Goal: Check status: Check status

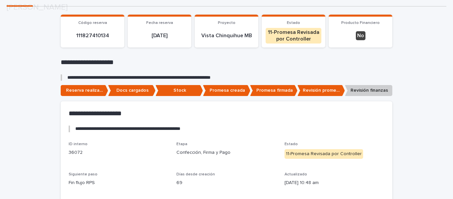
scroll to position [100, 0]
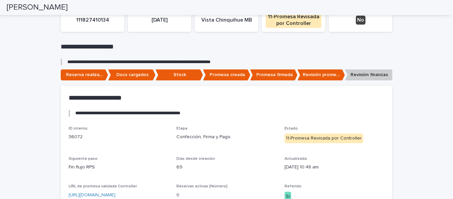
click at [125, 72] on p "Docs cargados" at bounding box center [131, 74] width 47 height 11
drag, startPoint x: 173, startPoint y: 74, endPoint x: 207, endPoint y: 79, distance: 33.6
click at [174, 74] on p "Stock" at bounding box center [179, 74] width 47 height 11
click at [230, 78] on p "Promesa creada" at bounding box center [226, 74] width 47 height 11
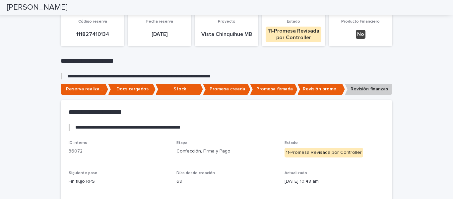
scroll to position [0, 0]
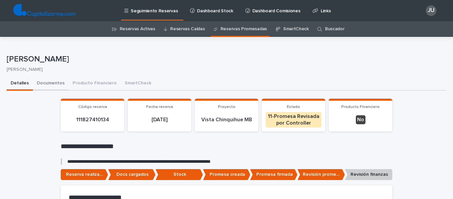
click at [43, 83] on button "Documentos" at bounding box center [51, 84] width 36 height 14
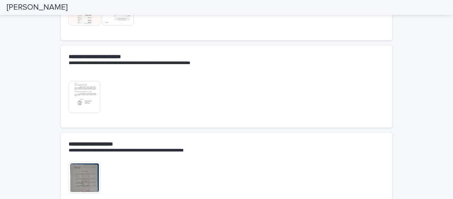
scroll to position [313, 0]
click at [80, 101] on img at bounding box center [85, 97] width 32 height 32
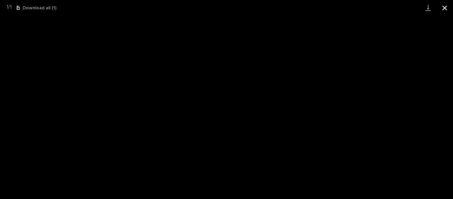
click at [445, 5] on button "Close gallery" at bounding box center [444, 8] width 17 height 16
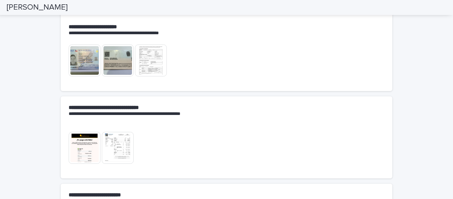
scroll to position [114, 0]
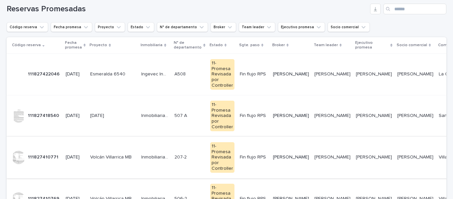
scroll to position [133, 0]
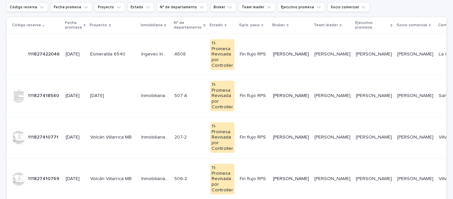
click at [220, 122] on div "11-Promesa Revisada por Controller" at bounding box center [222, 137] width 24 height 31
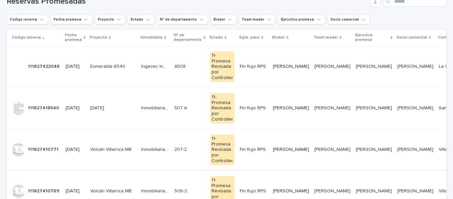
scroll to position [121, 0]
click at [217, 175] on div "11-Promesa Revisada por Controller" at bounding box center [222, 190] width 24 height 31
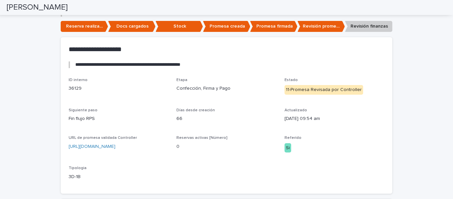
scroll to position [100, 0]
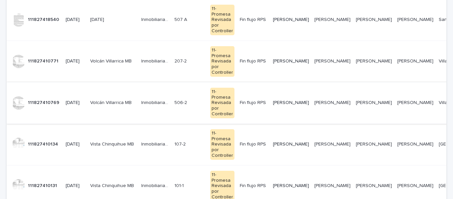
scroll to position [220, 0]
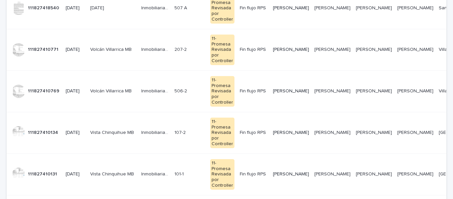
click at [214, 117] on div "11-Promesa Revisada por Controller" at bounding box center [222, 132] width 24 height 31
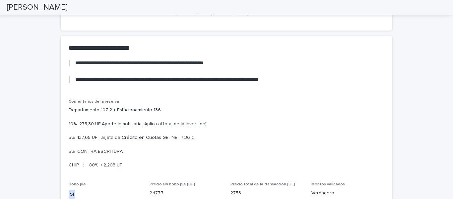
scroll to position [419, 0]
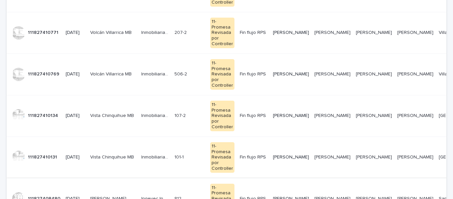
scroll to position [253, 0]
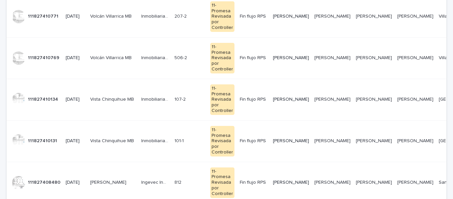
click at [217, 126] on div "11-Promesa Revisada por Controller" at bounding box center [222, 141] width 24 height 31
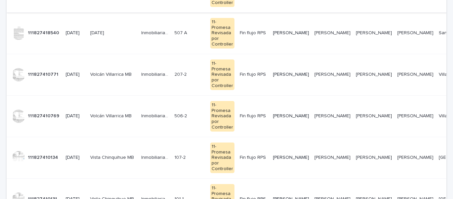
scroll to position [220, 0]
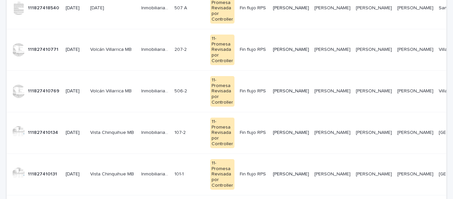
click at [226, 117] on div "11-Promesa Revisada por Controller" at bounding box center [222, 132] width 24 height 31
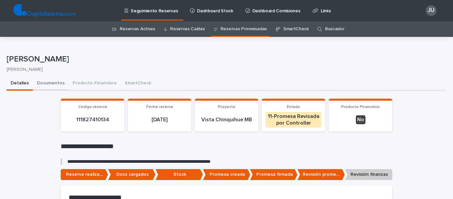
click at [44, 83] on button "Documentos" at bounding box center [51, 84] width 36 height 14
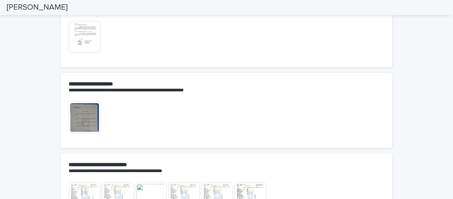
scroll to position [299, 0]
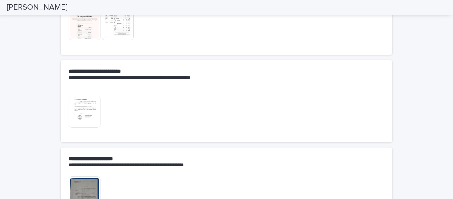
click at [73, 113] on img at bounding box center [85, 112] width 32 height 32
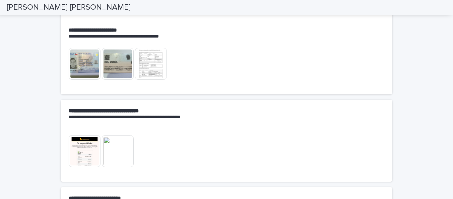
scroll to position [166, 0]
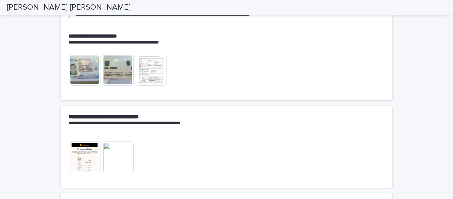
click at [112, 156] on img at bounding box center [118, 157] width 32 height 32
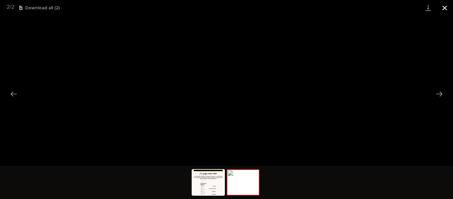
click at [445, 7] on button "Close gallery" at bounding box center [444, 8] width 17 height 16
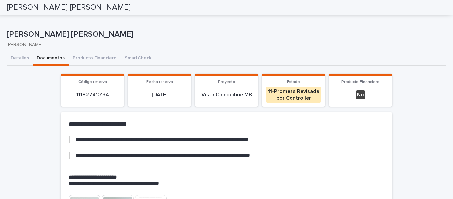
scroll to position [0, 0]
